Goal: Information Seeking & Learning: Learn about a topic

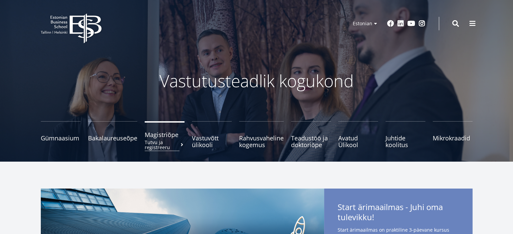
click at [154, 138] on span "Magistriõpe Tutvu ja registreeru" at bounding box center [165, 135] width 40 height 7
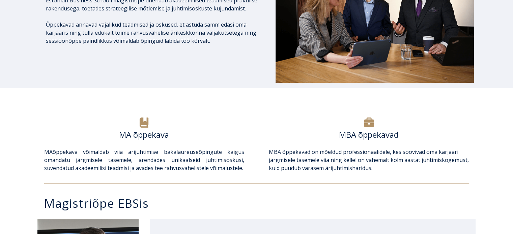
scroll to position [144, 0]
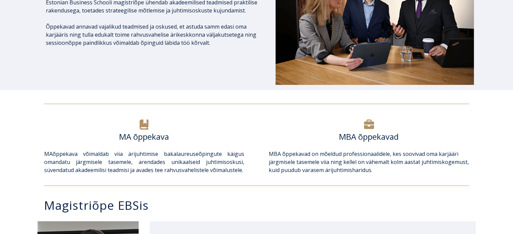
click at [144, 127] on icon at bounding box center [144, 125] width 9 height 10
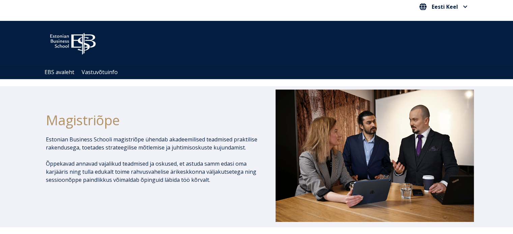
scroll to position [0, 0]
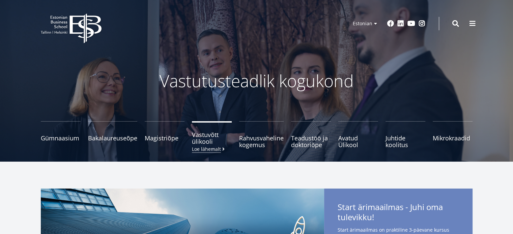
click at [197, 138] on span "Vastuvõtt ülikooli [PERSON_NAME] lähemalt" at bounding box center [212, 138] width 40 height 13
